Goal: Task Accomplishment & Management: Use online tool/utility

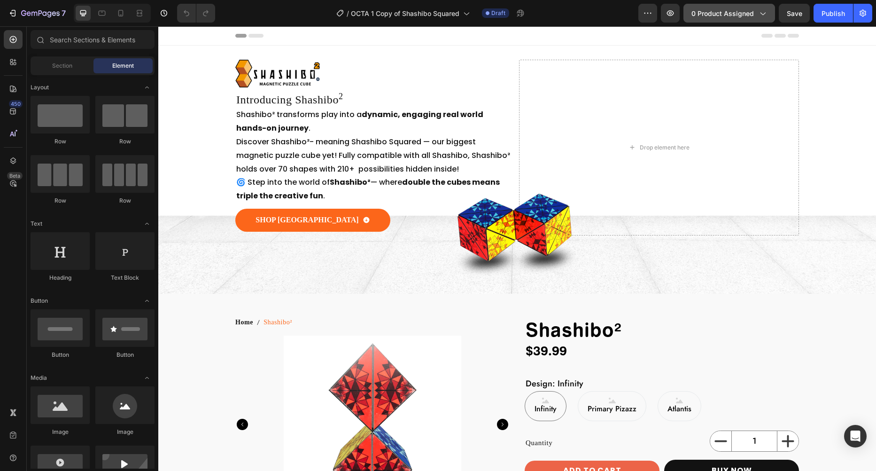
click at [723, 15] on span "0 product assigned" at bounding box center [723, 13] width 62 height 10
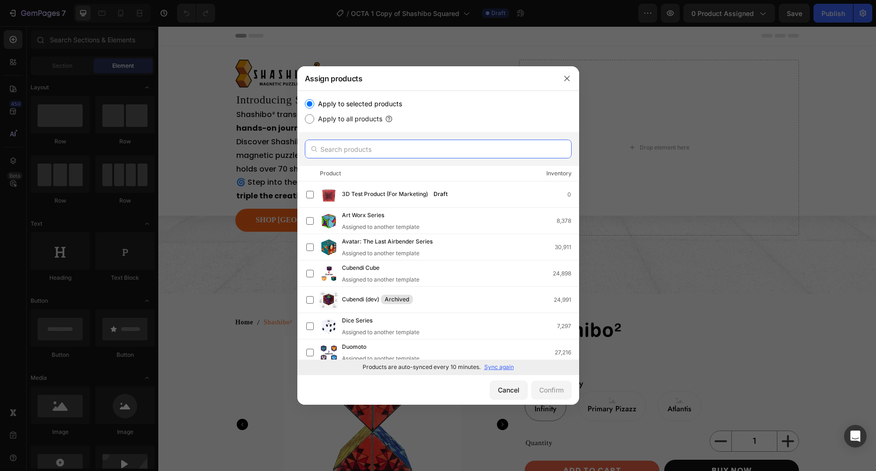
click at [399, 149] on input "text" at bounding box center [438, 149] width 267 height 19
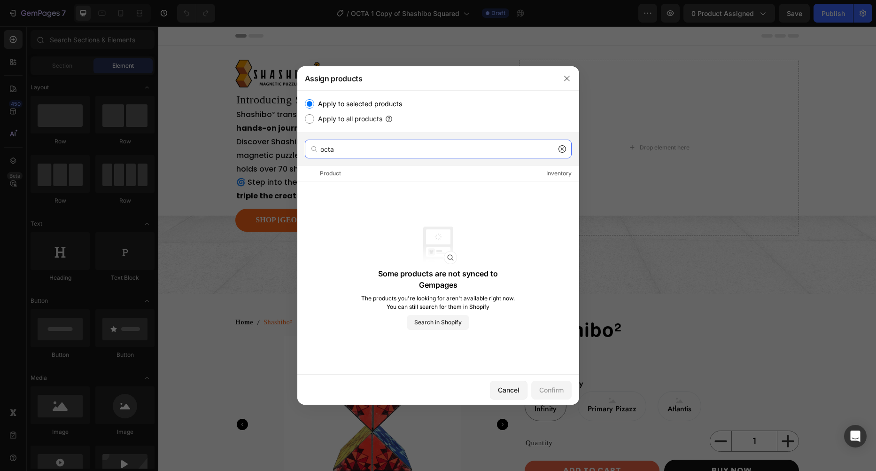
type input "octa"
click at [442, 313] on div "Some products are not synced to Gempages The products you're looking for aren't…" at bounding box center [437, 277] width 155 height 103
click at [441, 317] on button "Search in Shopify" at bounding box center [438, 322] width 62 height 15
click at [357, 116] on label "Apply to all products" at bounding box center [348, 118] width 68 height 11
click at [314, 116] on input "Apply to all products" at bounding box center [309, 118] width 9 height 9
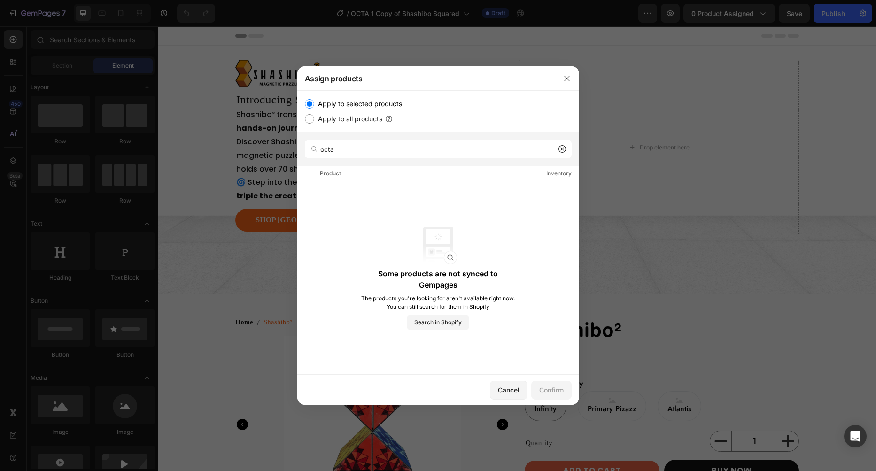
radio input "true"
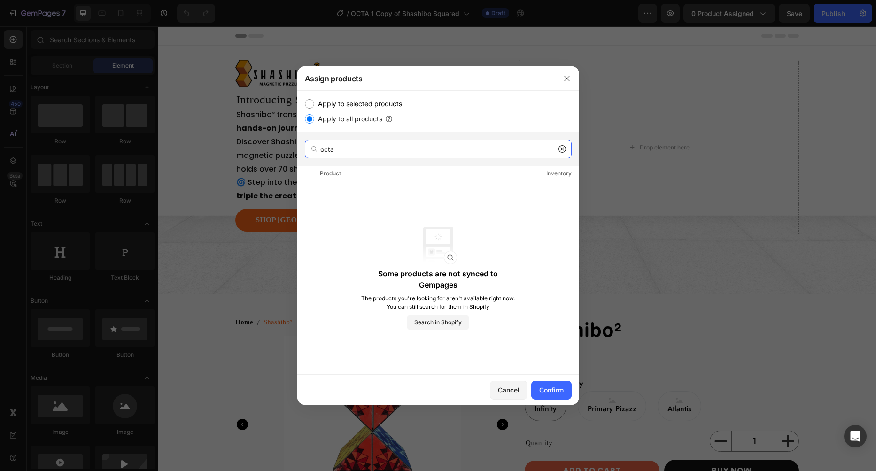
click at [357, 152] on input "octa" at bounding box center [438, 149] width 267 height 19
click at [442, 329] on button "Search in Shopify" at bounding box center [438, 322] width 62 height 15
click at [554, 396] on button "Confirm" at bounding box center [551, 390] width 40 height 19
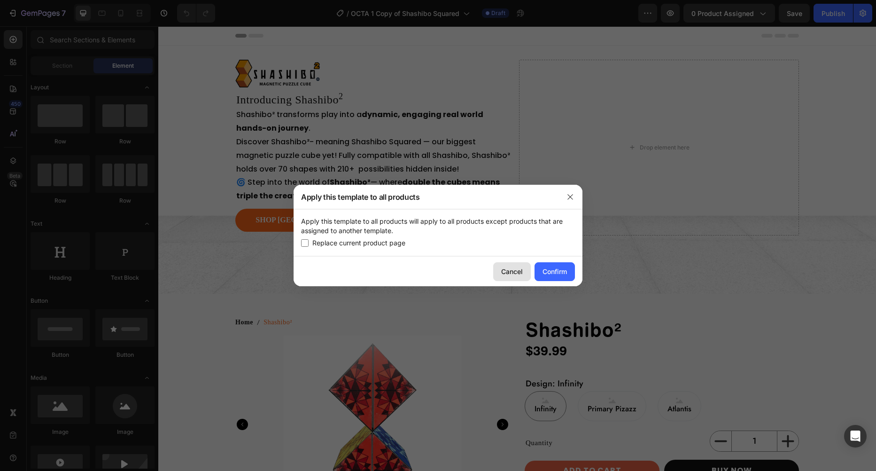
click at [518, 271] on div "Cancel" at bounding box center [512, 271] width 22 height 10
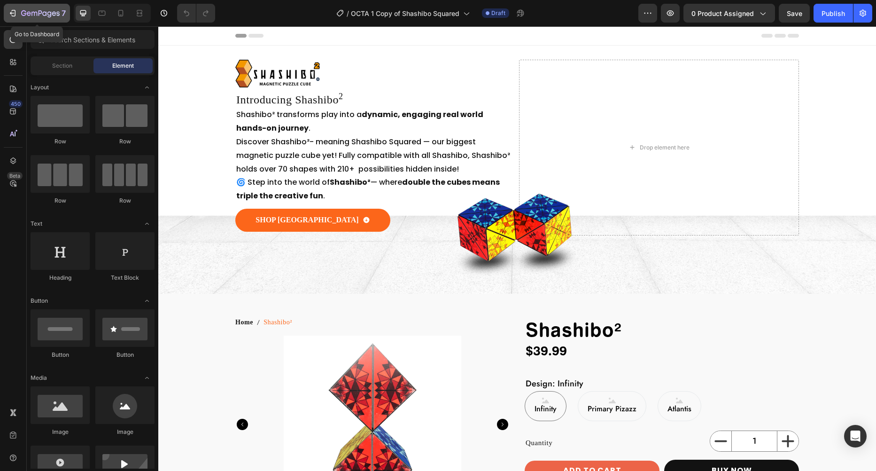
click at [29, 13] on icon "button" at bounding box center [40, 14] width 39 height 8
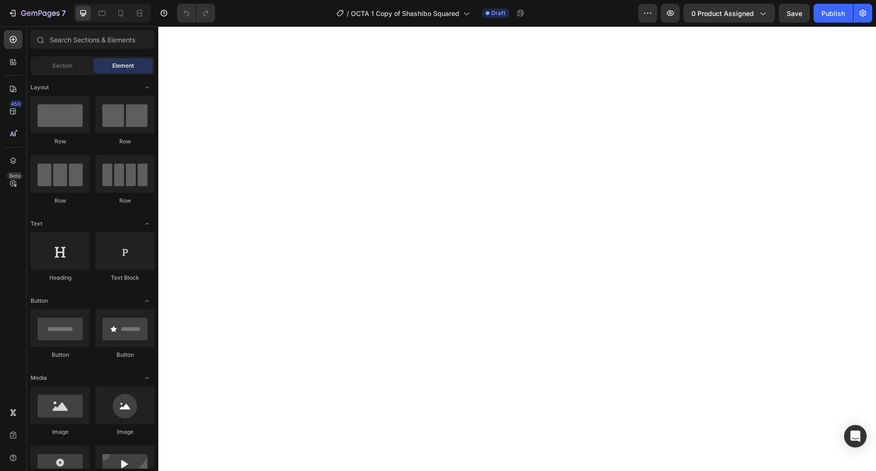
click at [734, 12] on span "0 product assigned" at bounding box center [723, 13] width 62 height 10
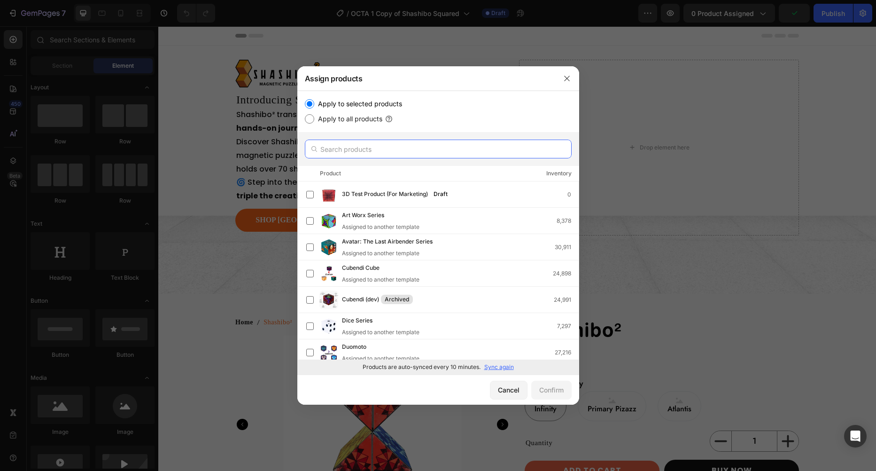
click at [354, 146] on input "text" at bounding box center [438, 149] width 267 height 19
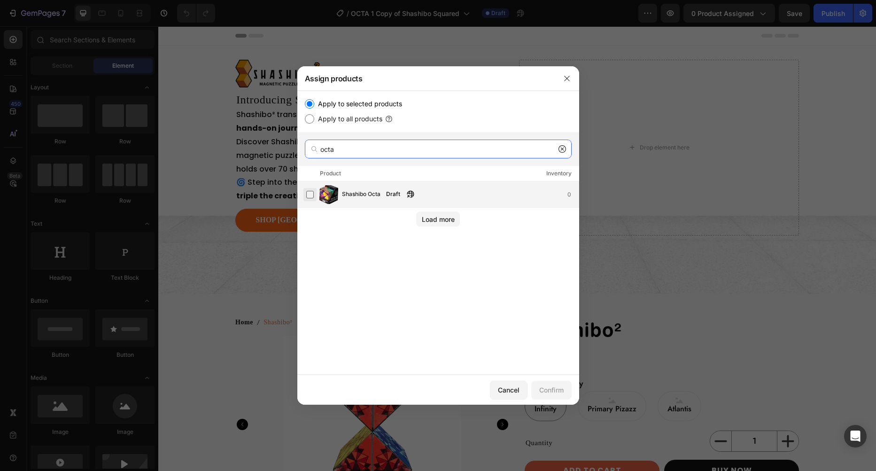
type input "octa"
click at [307, 192] on label at bounding box center [310, 195] width 8 height 8
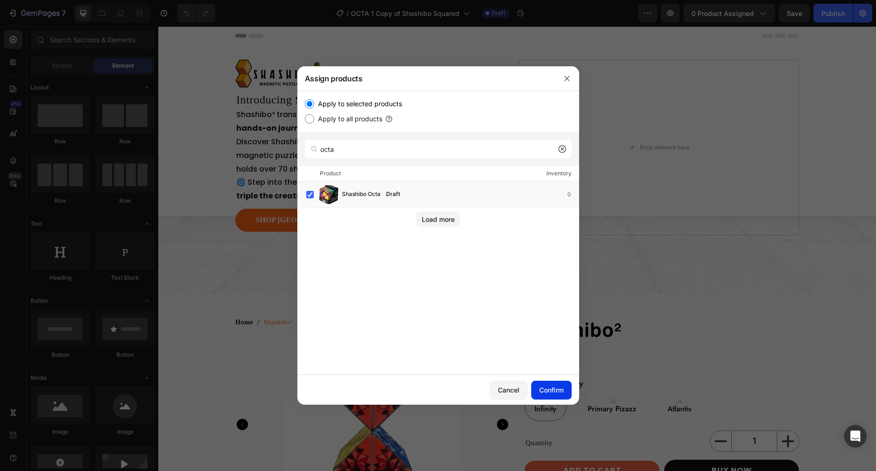
click at [554, 391] on div "Confirm" at bounding box center [551, 390] width 24 height 10
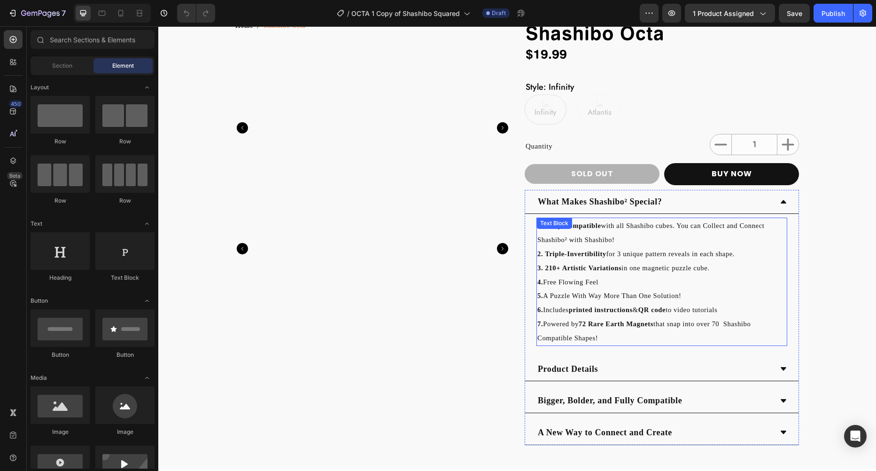
scroll to position [301, 0]
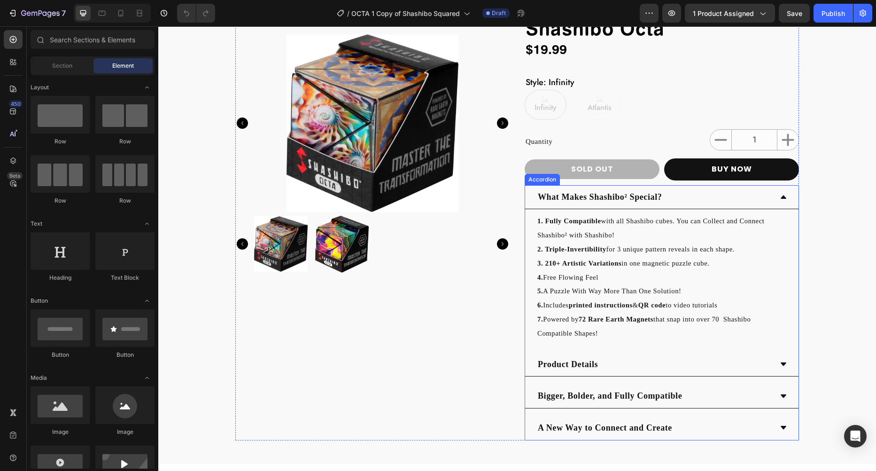
click at [766, 198] on div "What Makes Shashibo² Special?" at bounding box center [654, 197] width 236 height 16
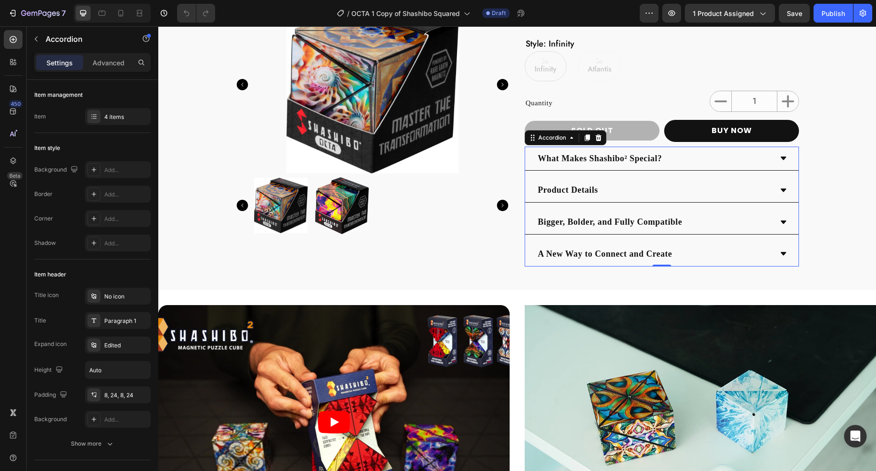
scroll to position [347, 0]
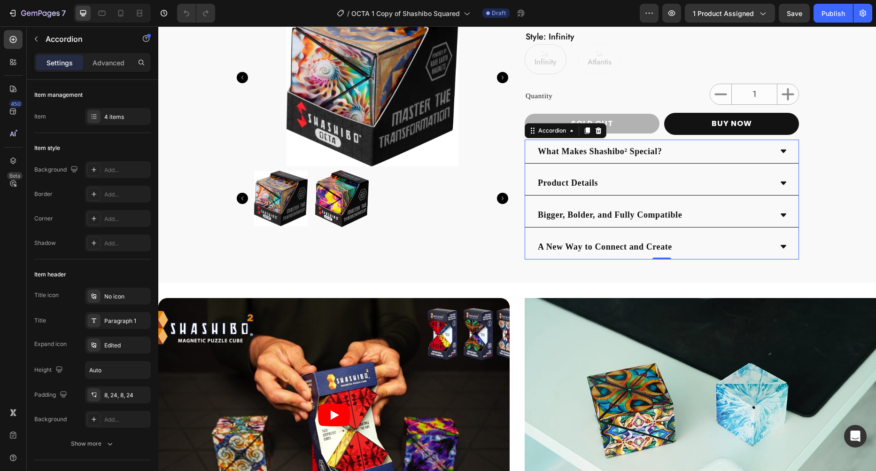
drag, startPoint x: 609, startPoint y: 255, endPoint x: 594, endPoint y: 249, distance: 15.6
click at [597, 251] on div "A New Way to Connect and Create" at bounding box center [661, 247] width 273 height 24
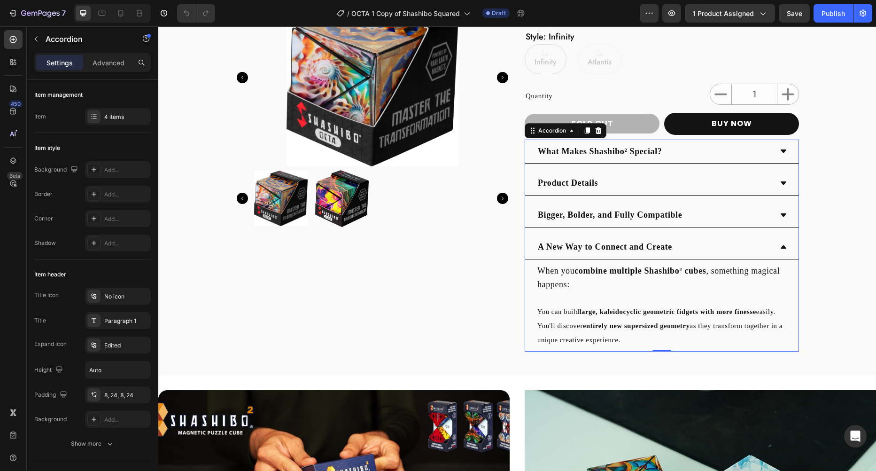
click at [591, 253] on p "A New Way to Connect and Create" at bounding box center [605, 247] width 134 height 14
click at [695, 237] on div "A New Way to Connect and Create" at bounding box center [661, 247] width 273 height 24
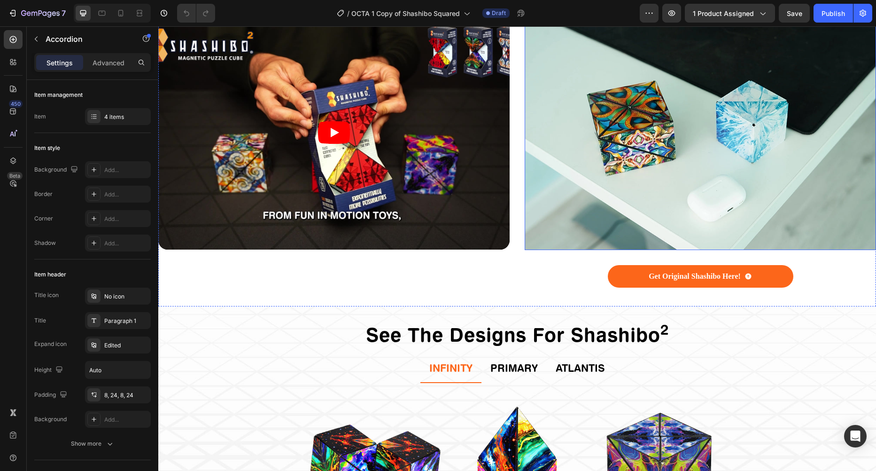
scroll to position [630, 0]
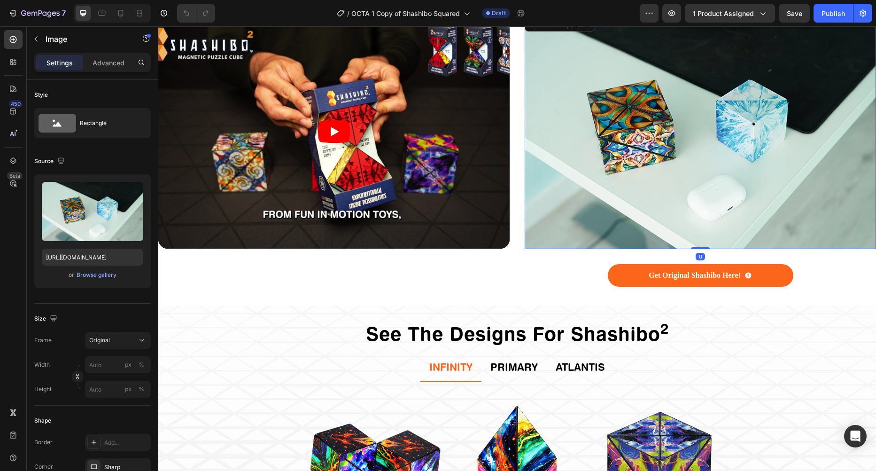
click at [644, 117] on img at bounding box center [700, 132] width 351 height 234
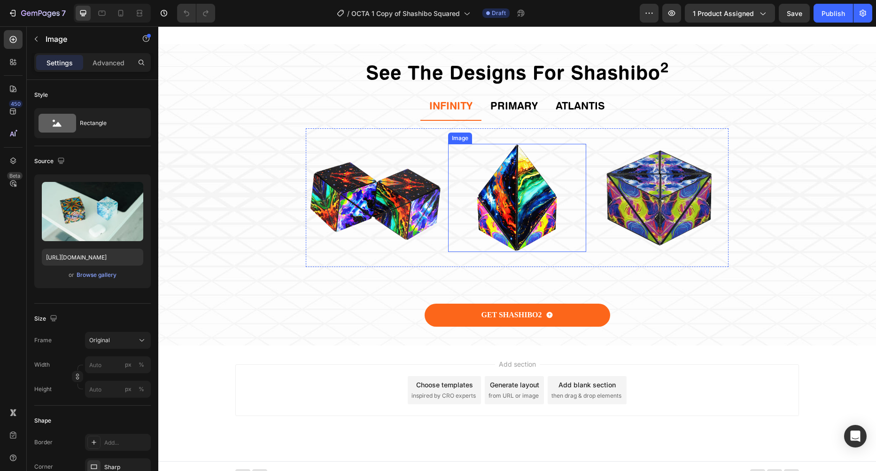
scroll to position [899, 0]
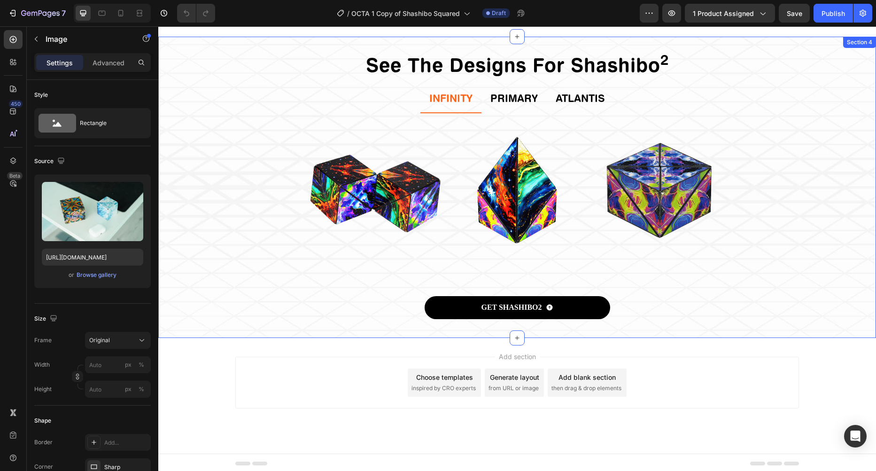
click at [495, 313] on div "See The Designs For Shashibo 2 Heading Infinity Primary Atlantis Image Image Im…" at bounding box center [517, 187] width 718 height 301
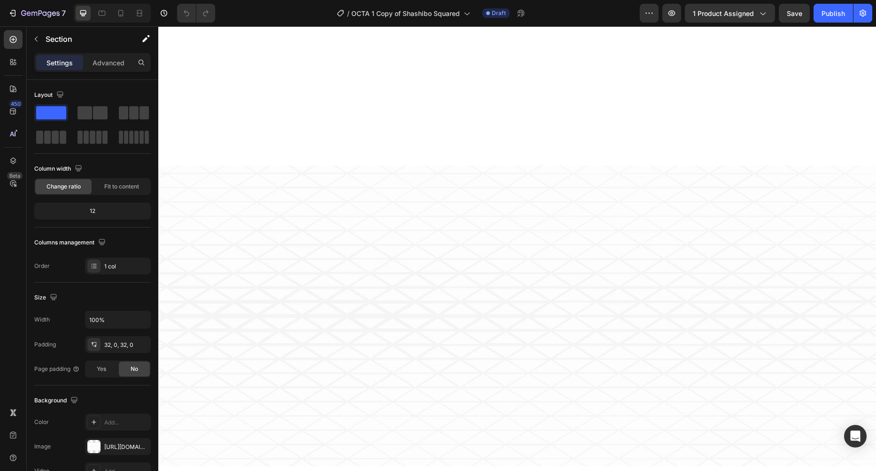
scroll to position [1038, 0]
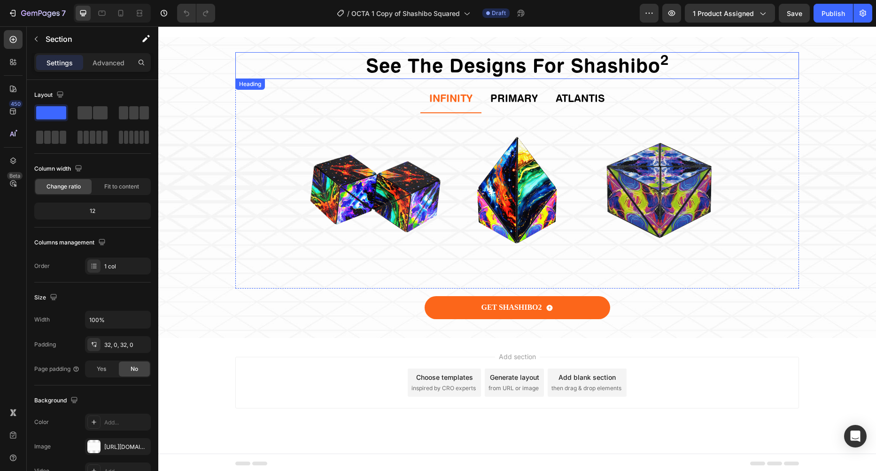
click at [488, 67] on h2 "See The Designs For Shashibo 2" at bounding box center [517, 65] width 564 height 27
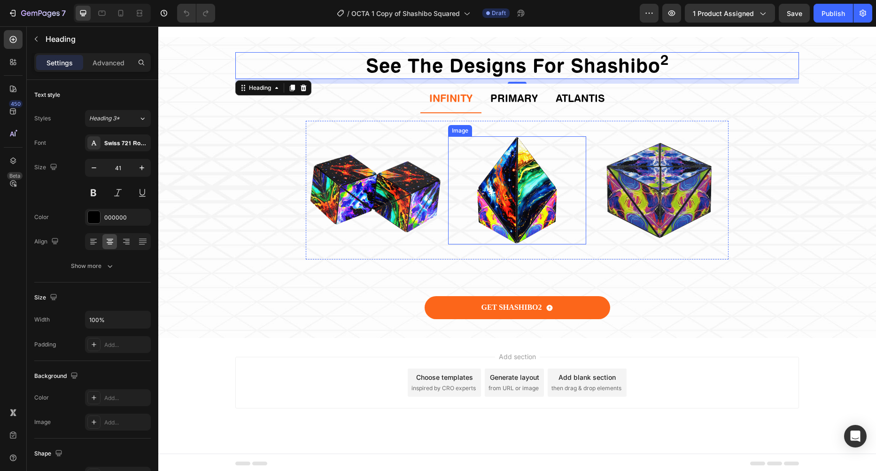
click at [476, 174] on img at bounding box center [517, 190] width 108 height 108
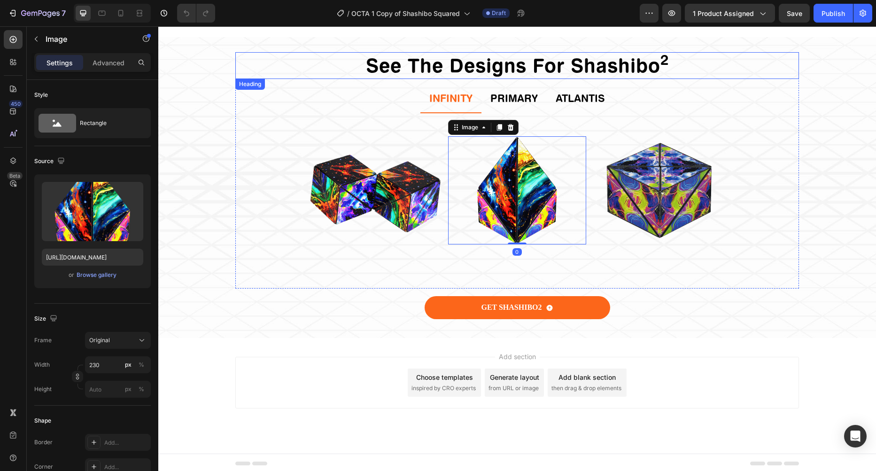
click at [323, 52] on h2 "See The Designs For Shashibo 2" at bounding box center [517, 65] width 564 height 27
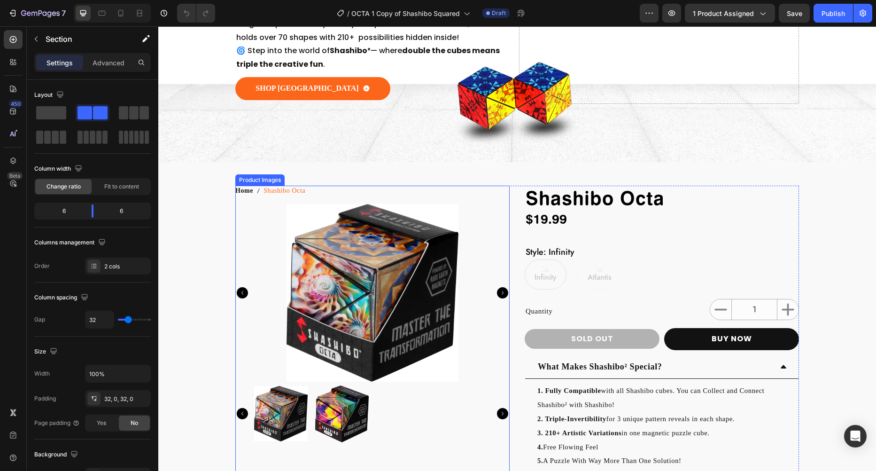
scroll to position [0, 0]
